Goal: Task Accomplishment & Management: Manage account settings

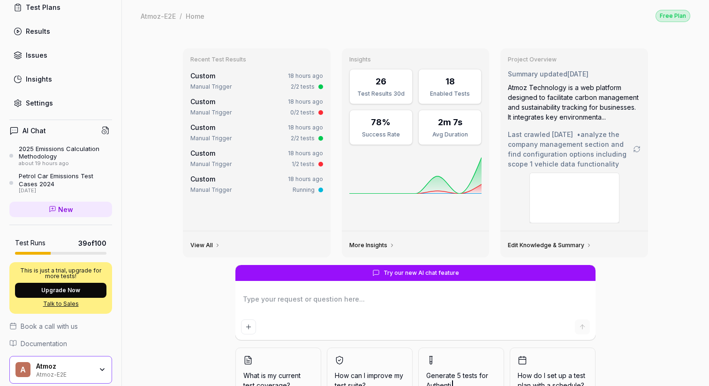
scroll to position [123, 0]
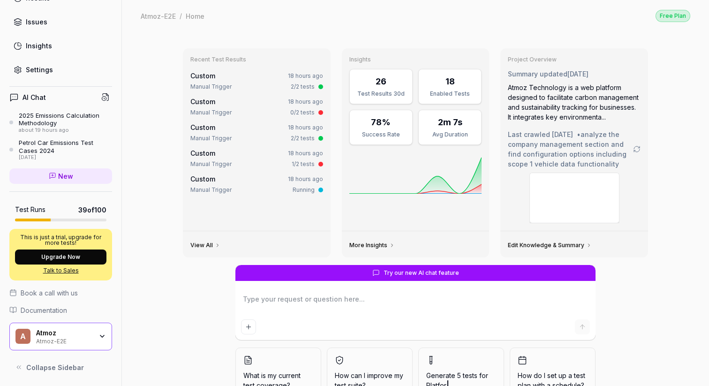
type textarea "*"
click at [39, 72] on div "Settings" at bounding box center [39, 70] width 27 height 10
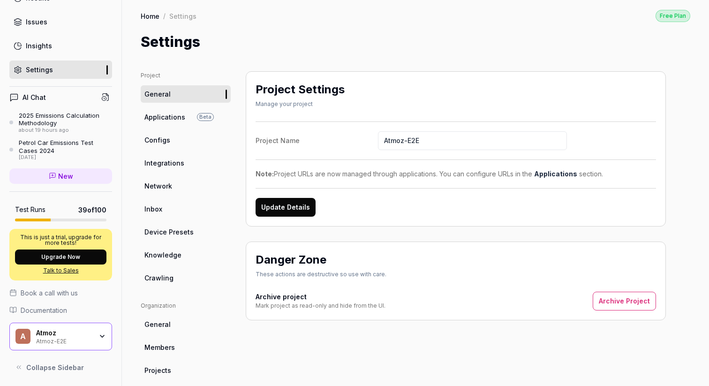
click at [175, 343] on link "Members" at bounding box center [186, 347] width 90 height 17
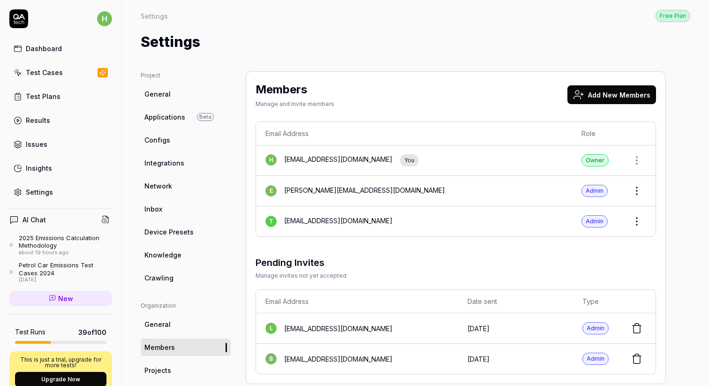
click at [606, 97] on button "Add New Members" at bounding box center [611, 94] width 89 height 19
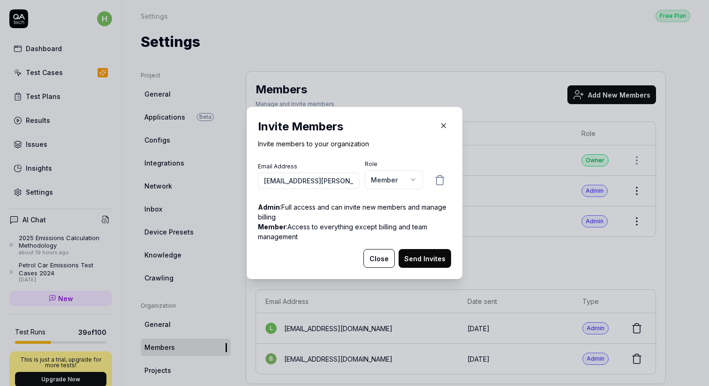
type input "[EMAIL_ADDRESS][PERSON_NAME][DOMAIN_NAME]"
click at [416, 179] on body "h Dashboard Test Cases Test Plans Results Issues Insights Settings AI Chat 2025…" at bounding box center [354, 193] width 709 height 386
click at [410, 128] on div "​ Invite Members Invite members to your organization Email Address [EMAIL_ADDRE…" at bounding box center [354, 193] width 709 height 386
click at [414, 256] on button "Send Invites" at bounding box center [425, 258] width 53 height 19
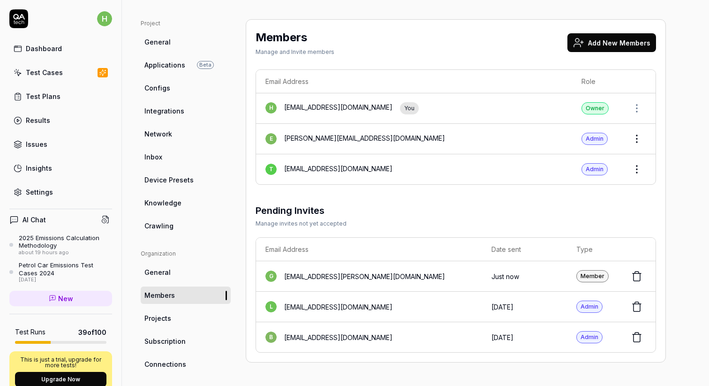
scroll to position [51, 0]
click at [645, 337] on button at bounding box center [636, 338] width 19 height 19
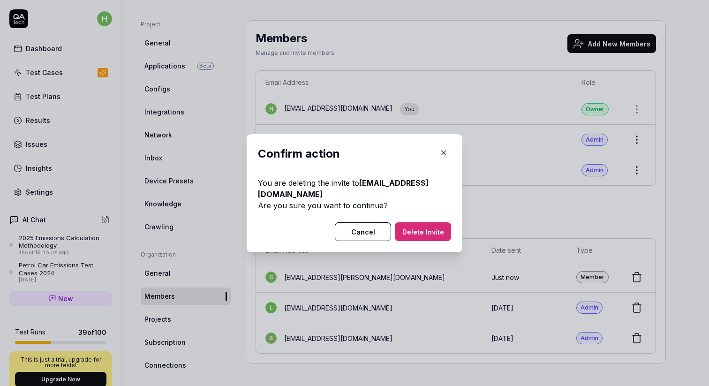
click at [414, 229] on button "Delete Invite" at bounding box center [423, 231] width 56 height 19
